Goal: Task Accomplishment & Management: Use online tool/utility

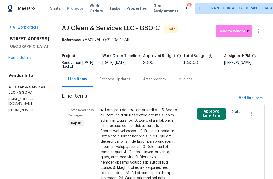
click at [75, 8] on span "Projects" at bounding box center [75, 8] width 16 height 5
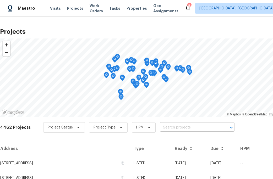
click at [165, 128] on input "text" at bounding box center [190, 128] width 60 height 8
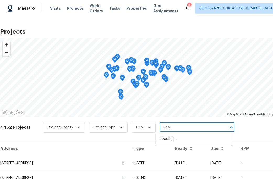
type input "12 sil"
click at [181, 139] on li "[STREET_ADDRESS]" at bounding box center [194, 139] width 76 height 9
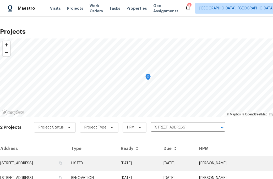
scroll to position [23, 0]
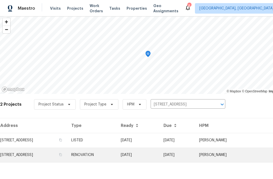
click at [61, 153] on td "[STREET_ADDRESS]" at bounding box center [33, 155] width 67 height 15
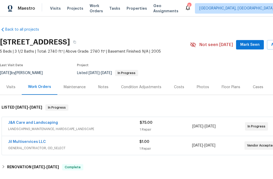
click at [199, 84] on div "Photos" at bounding box center [203, 86] width 25 height 15
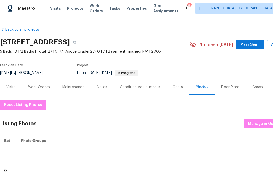
scroll to position [0, 23]
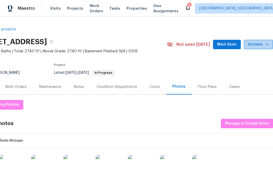
click at [267, 43] on icon "button" at bounding box center [267, 44] width 5 height 5
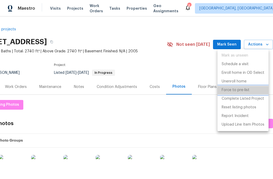
click at [244, 91] on p "Force to pre-list" at bounding box center [236, 91] width 28 height 6
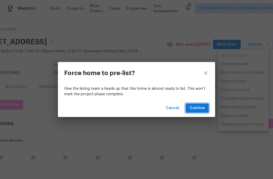
click at [200, 108] on span "Confirm" at bounding box center [197, 108] width 15 height 7
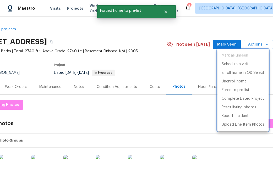
click at [128, 69] on div at bounding box center [136, 89] width 273 height 179
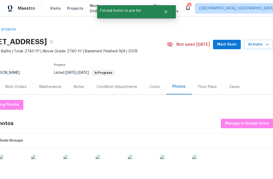
click at [134, 62] on div "Last Visit Date [DATE] by [PERSON_NAME] Project Listed [DATE] - [DATE] In Progr…" at bounding box center [66, 69] width 178 height 19
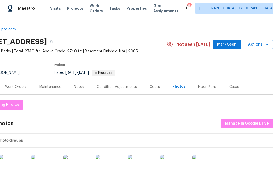
scroll to position [0, 23]
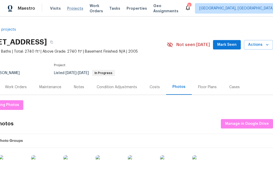
click at [76, 9] on span "Projects" at bounding box center [75, 8] width 16 height 5
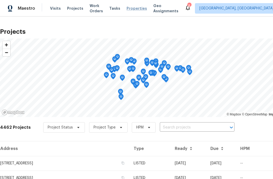
click at [129, 6] on span "Properties" at bounding box center [137, 8] width 20 height 5
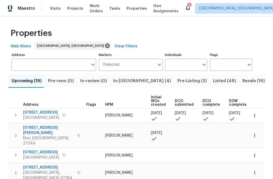
click at [119, 83] on span "In-[GEOGRAPHIC_DATA] (4)" at bounding box center [142, 80] width 58 height 7
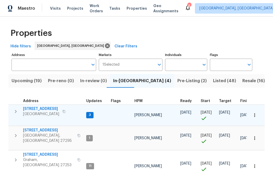
scroll to position [41, 0]
